Goal: Information Seeking & Learning: Learn about a topic

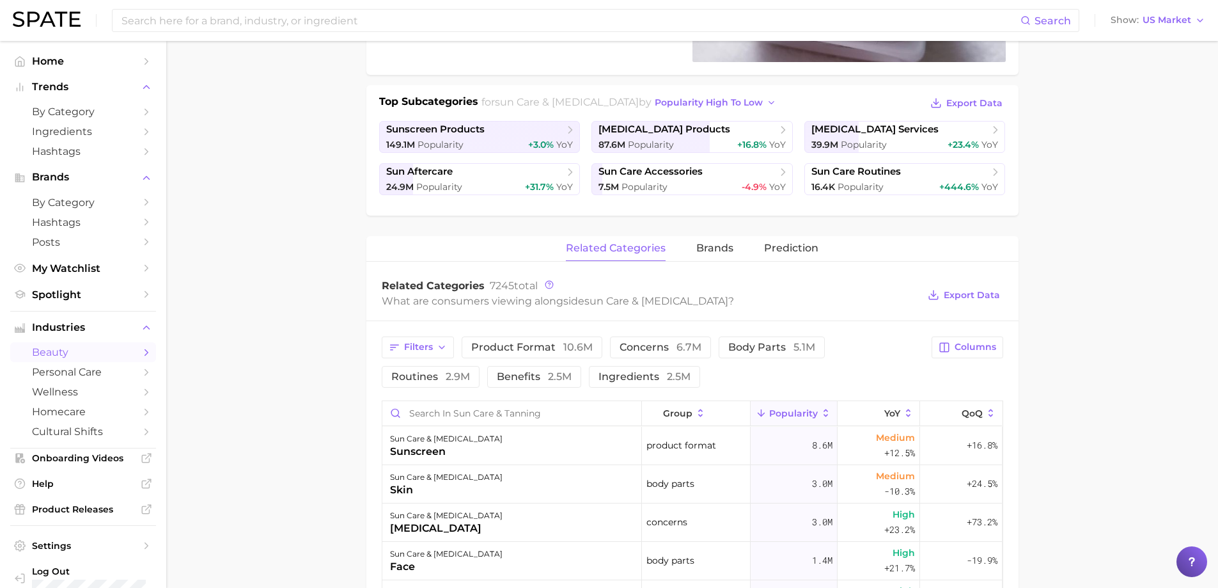
scroll to position [320, 0]
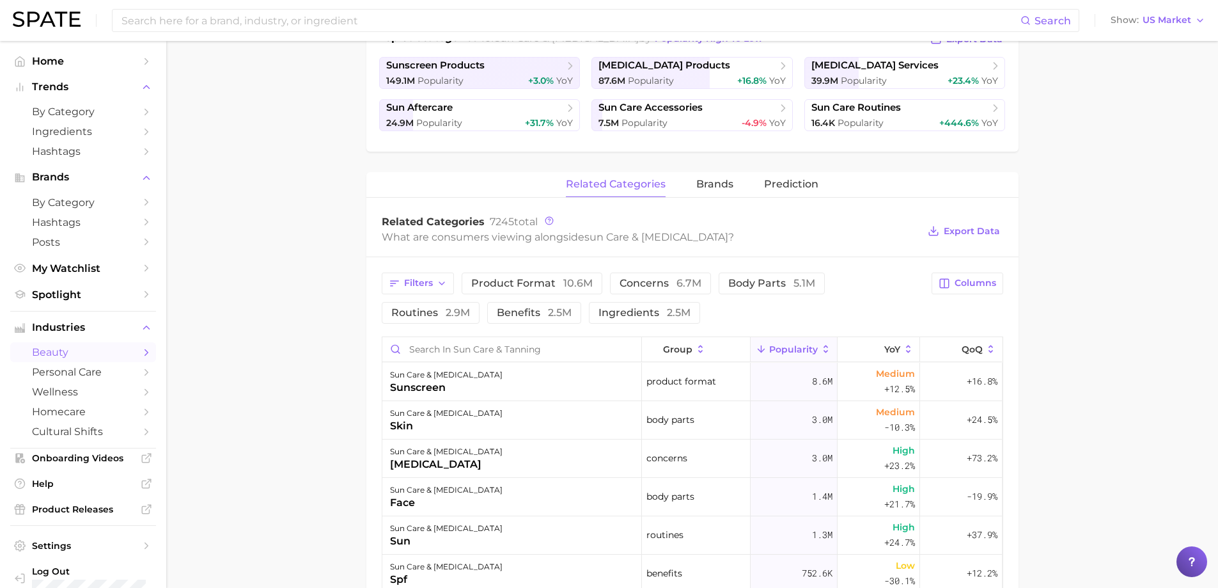
click at [302, 223] on main "1. skincare 2. sun care & [MEDICAL_DATA] 3. Subcategory Overview Google TikTok …" at bounding box center [692, 362] width 1052 height 1282
click at [669, 321] on button "ingredients 2.5m" at bounding box center [644, 313] width 111 height 22
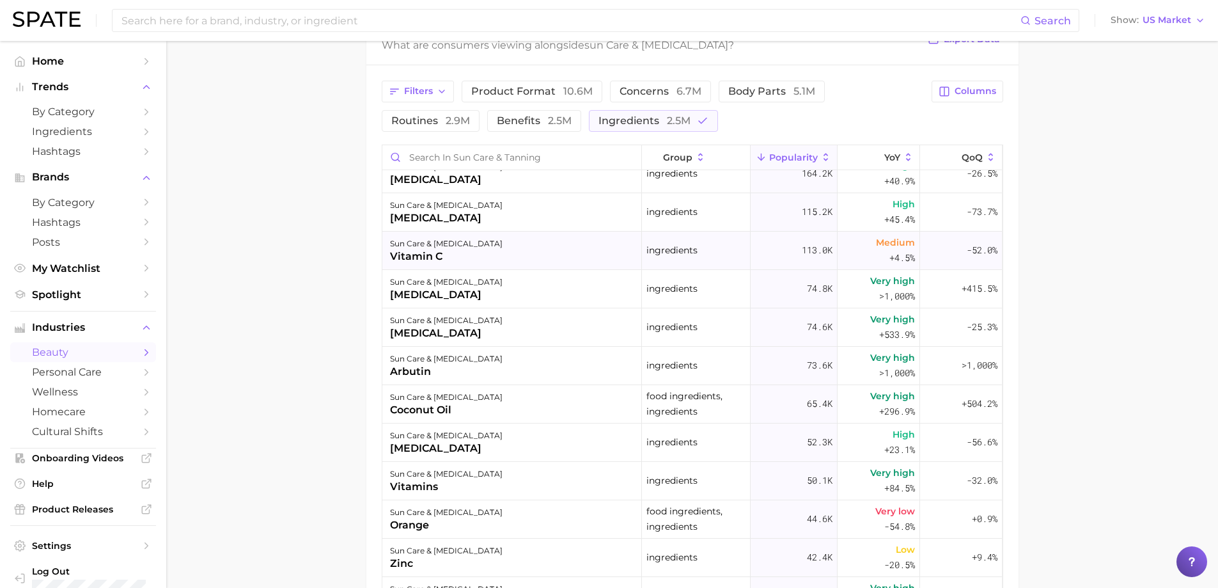
scroll to position [192, 0]
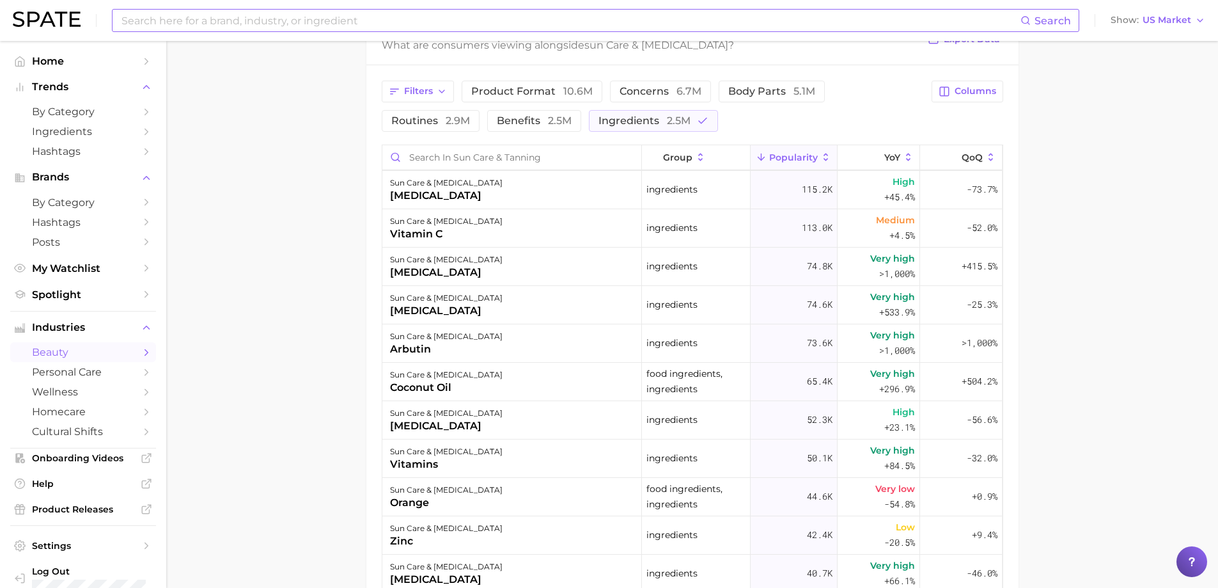
click at [336, 24] on input at bounding box center [570, 21] width 900 height 22
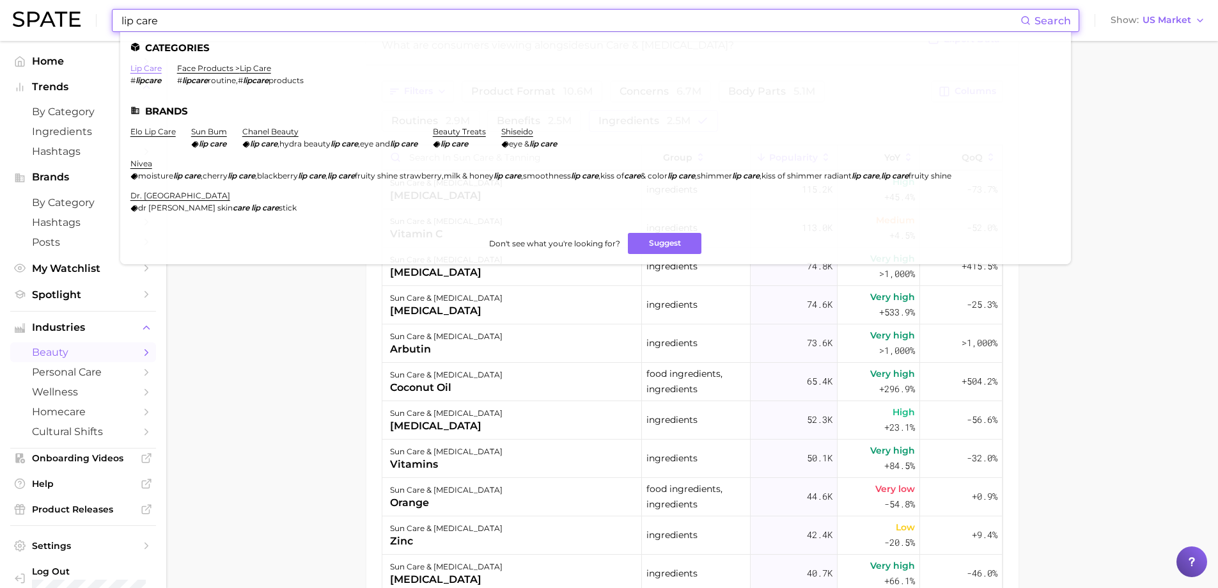
type input "lip care"
click at [155, 69] on link "lip care" at bounding box center [145, 68] width 31 height 10
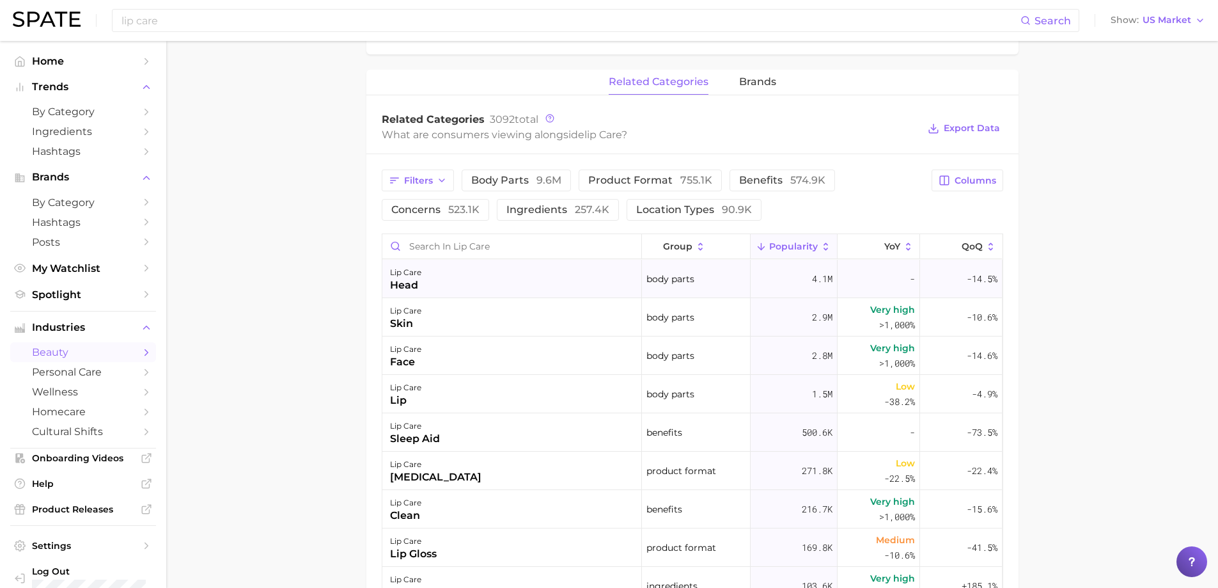
scroll to position [575, 0]
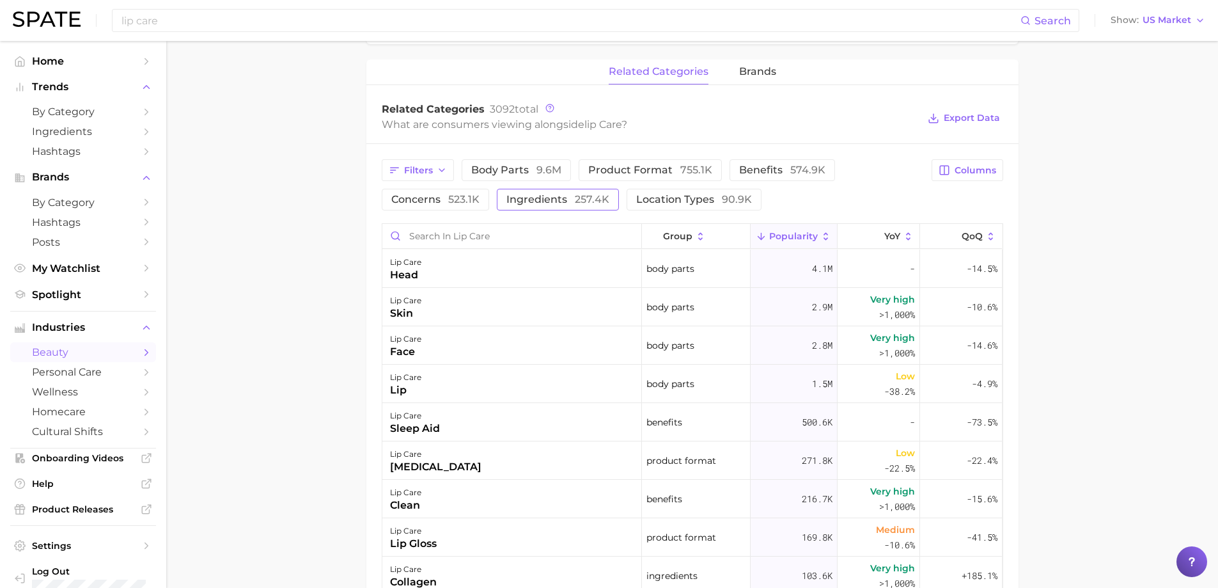
click at [590, 203] on span "257.4k" at bounding box center [592, 199] width 35 height 12
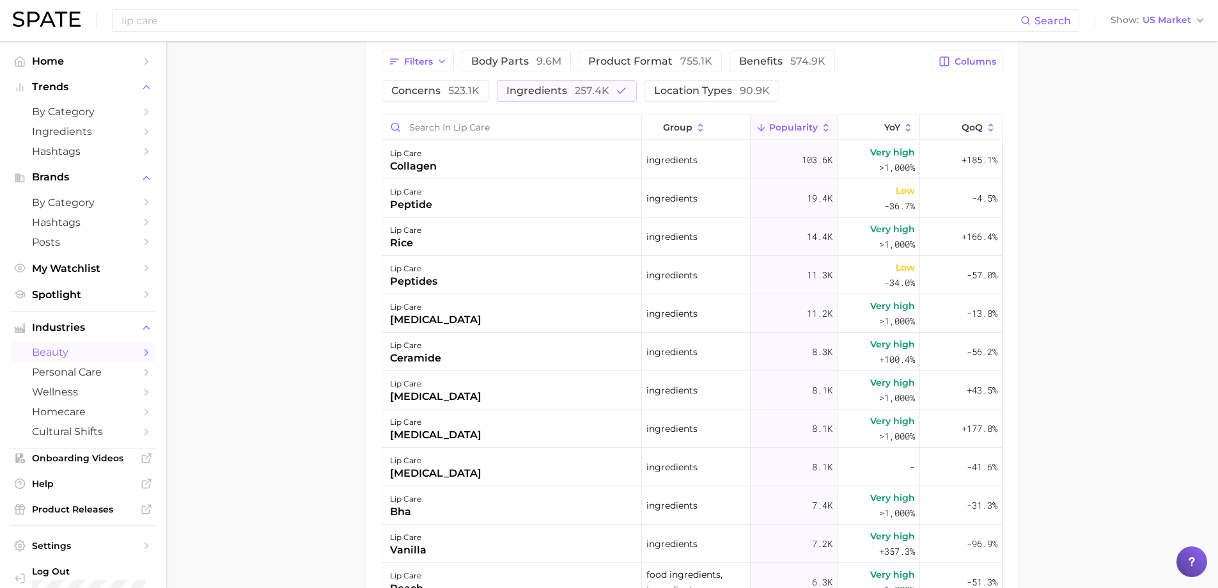
scroll to position [703, 0]
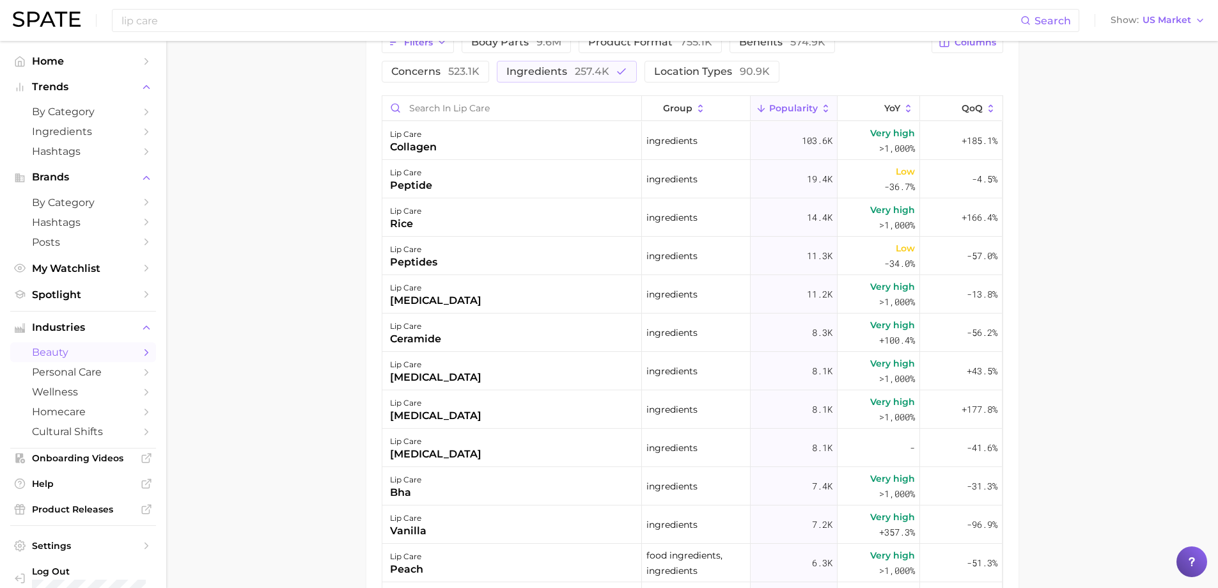
click at [327, 251] on main "1. skincare 2. face products 3. lip care 4. lip care Overview Google TikTok Ins…" at bounding box center [692, 50] width 1052 height 1425
click at [272, 182] on main "1. skincare 2. face products 3. lip care 4. lip care Overview Google TikTok Ins…" at bounding box center [692, 50] width 1052 height 1425
